Goal: Transaction & Acquisition: Purchase product/service

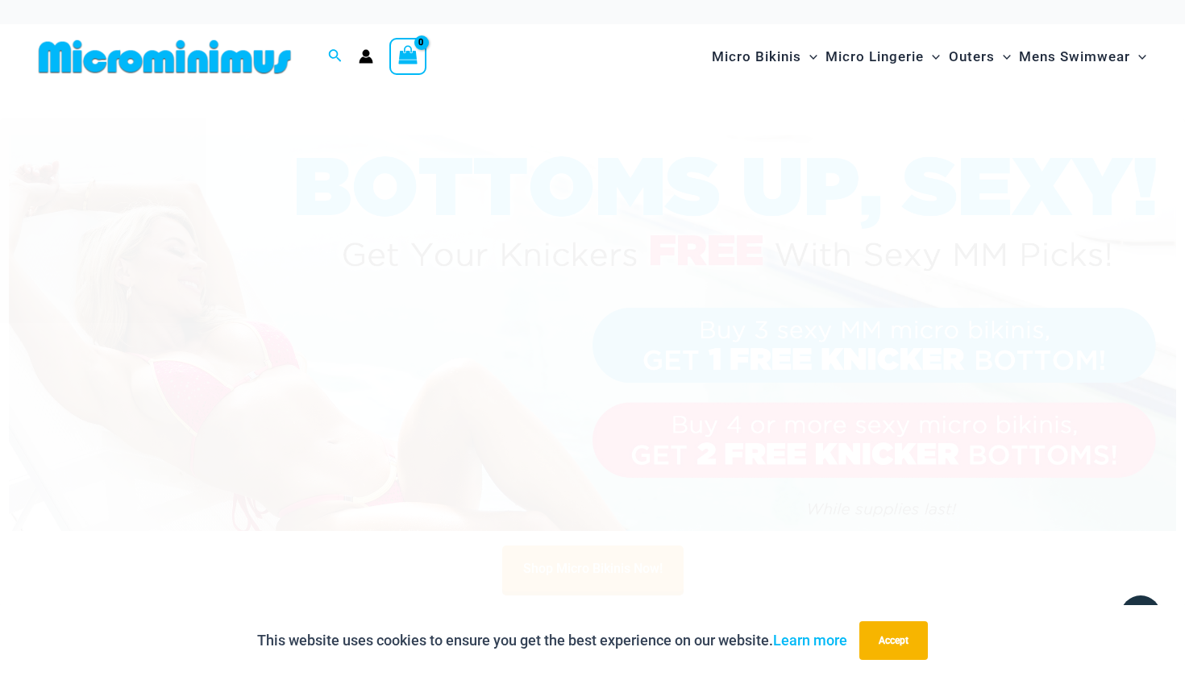
click at [430, 393] on img at bounding box center [592, 333] width 1167 height 397
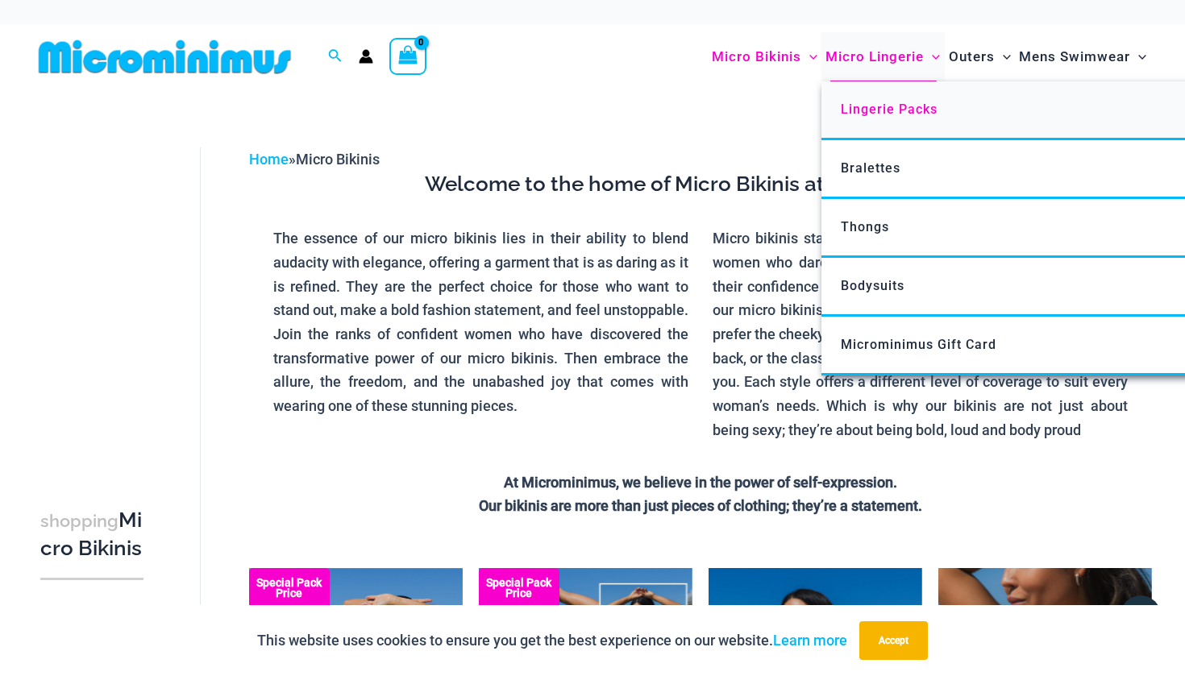
click at [870, 110] on span "Lingerie Packs" at bounding box center [889, 109] width 97 height 15
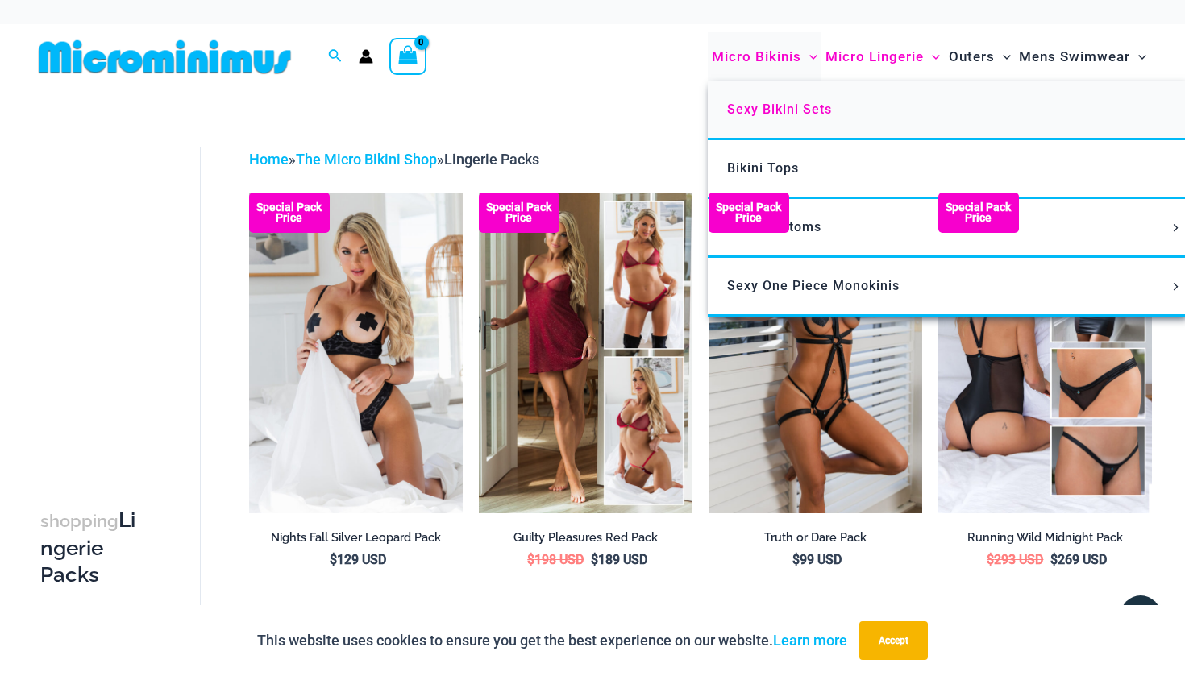
click at [743, 110] on span "Sexy Bikini Sets" at bounding box center [779, 109] width 105 height 15
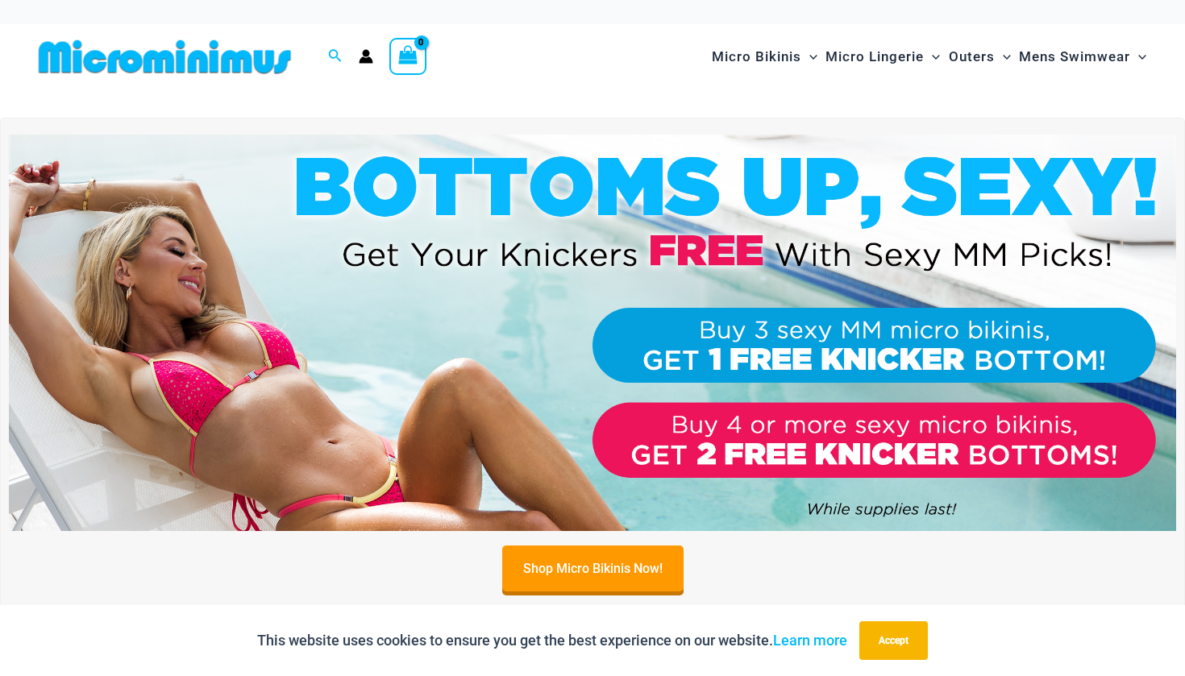
click at [828, 458] on img at bounding box center [592, 333] width 1167 height 397
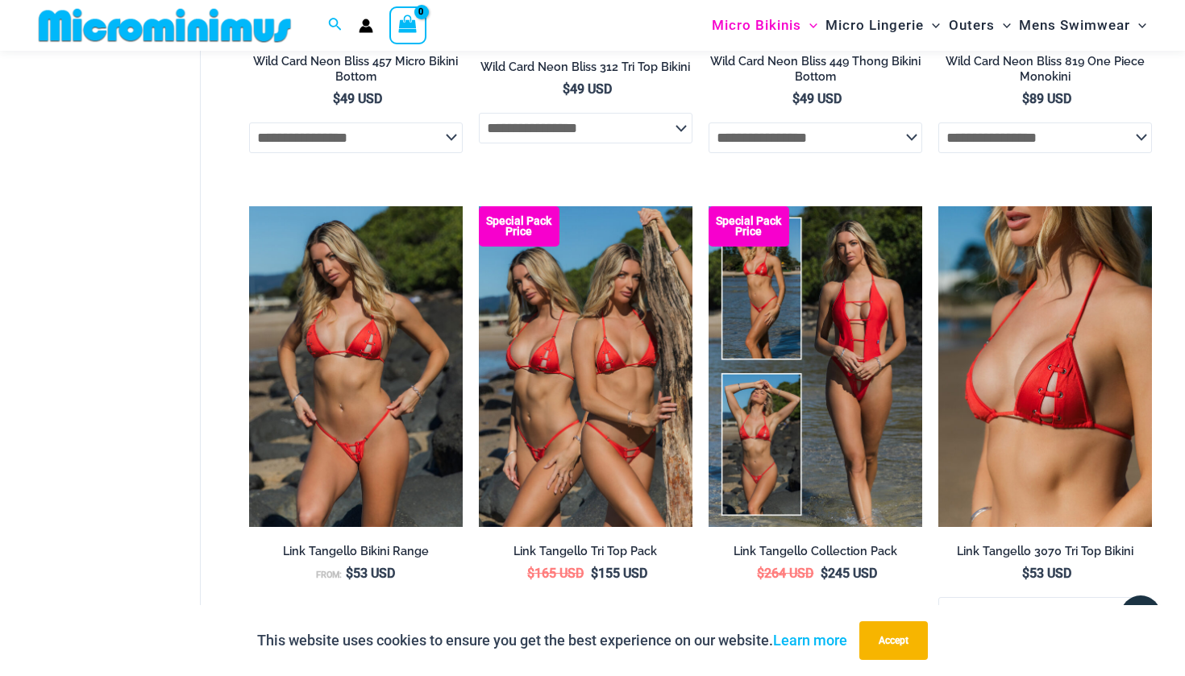
scroll to position [3208, 0]
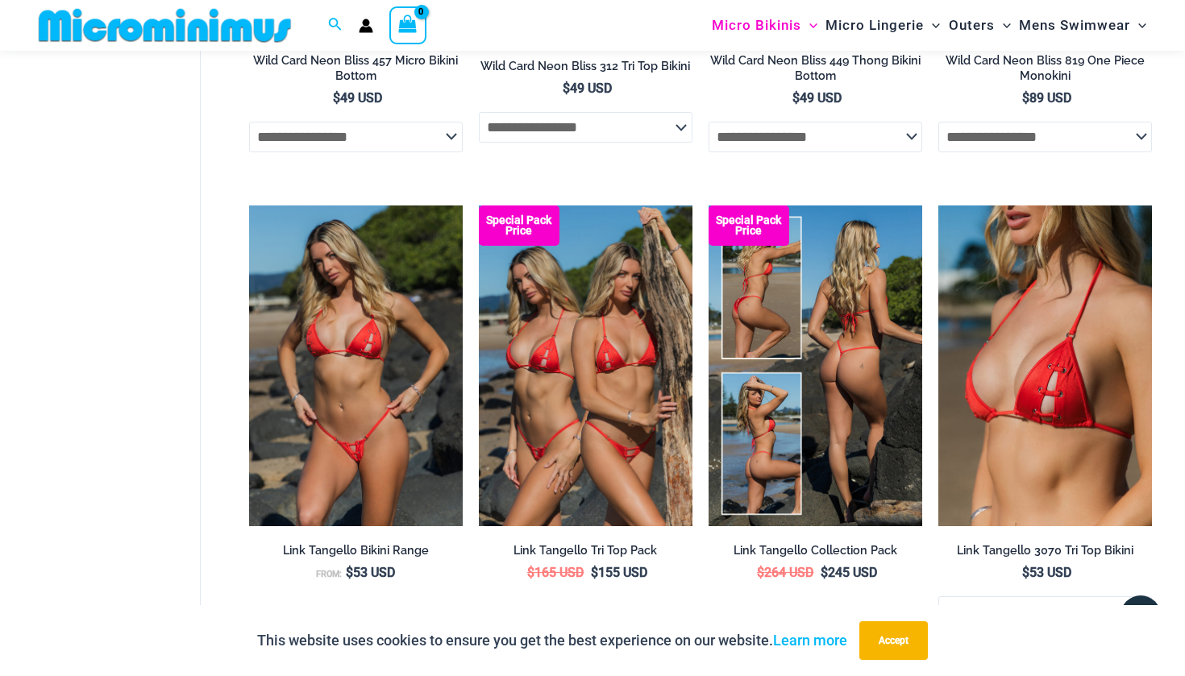
click at [823, 347] on img at bounding box center [816, 366] width 214 height 321
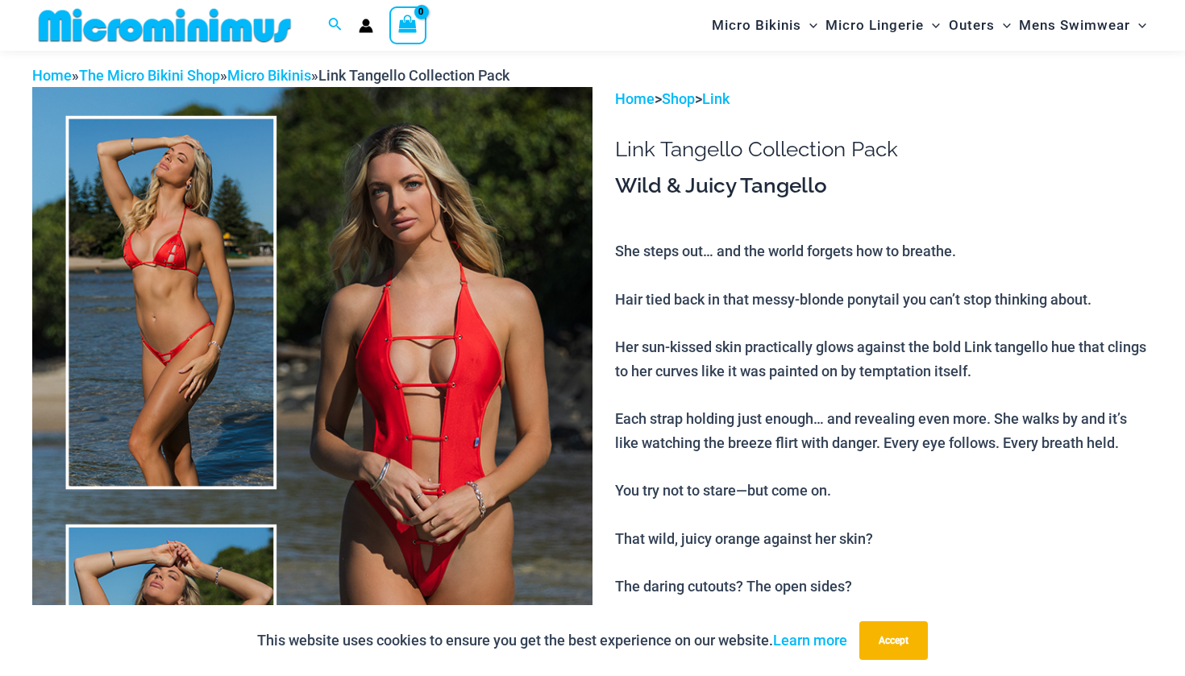
scroll to position [180, 0]
